Goal: Navigation & Orientation: Go to known website

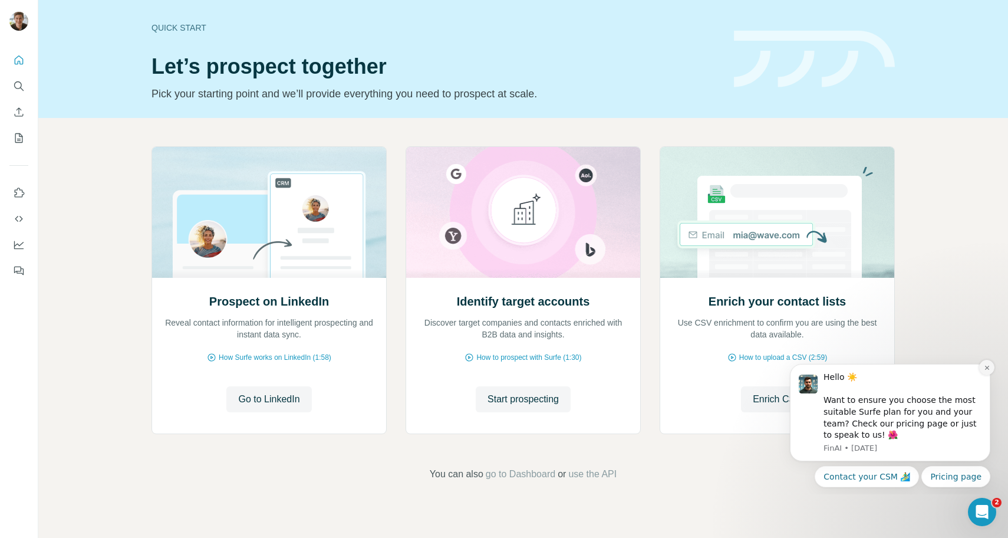
click at [984, 368] on icon "Dismiss notification" at bounding box center [987, 367] width 6 height 6
